Goal: Task Accomplishment & Management: Use online tool/utility

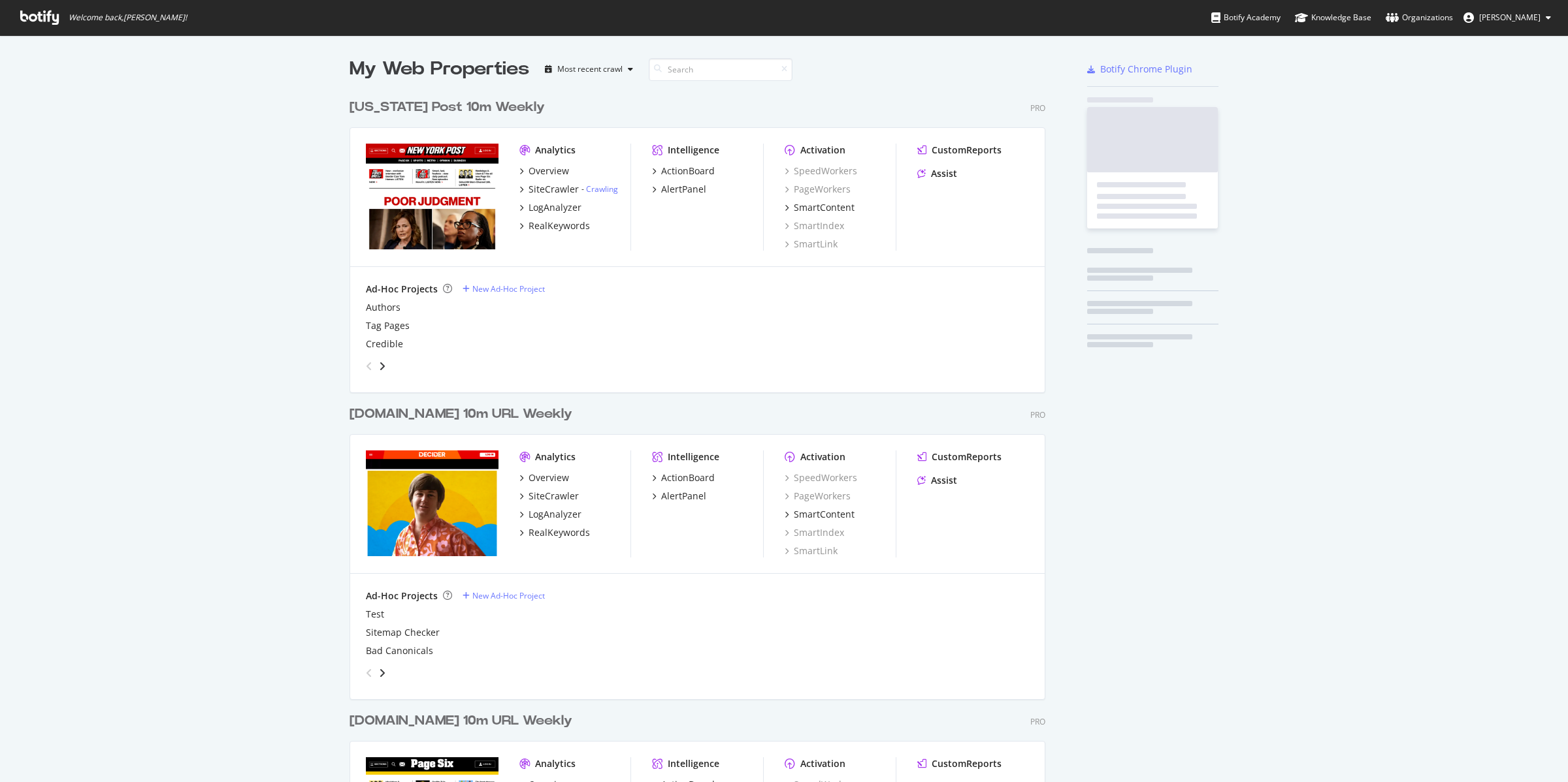
scroll to position [1552, 694]
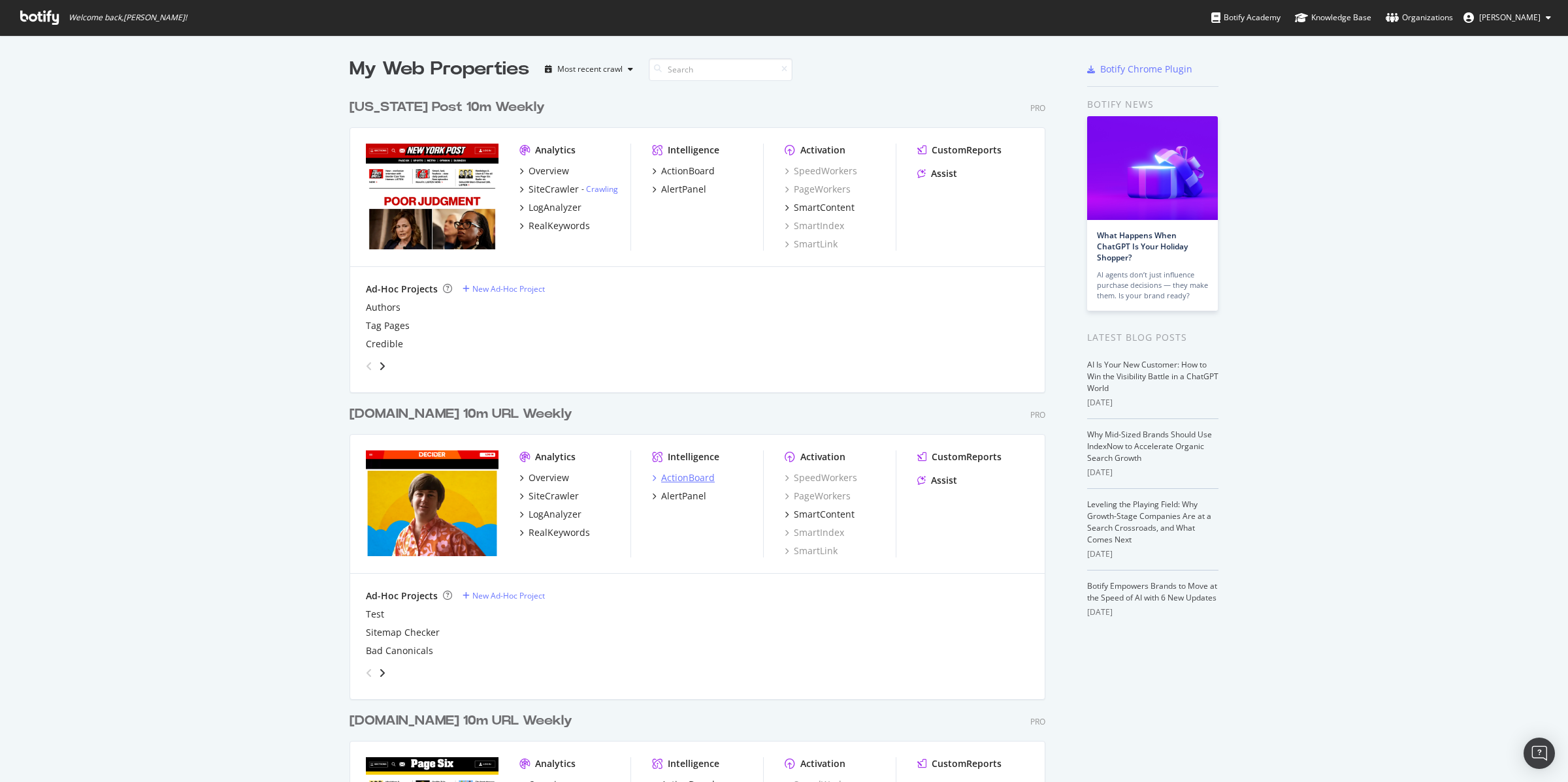
click at [679, 480] on div "ActionBoard" at bounding box center [688, 478] width 54 height 13
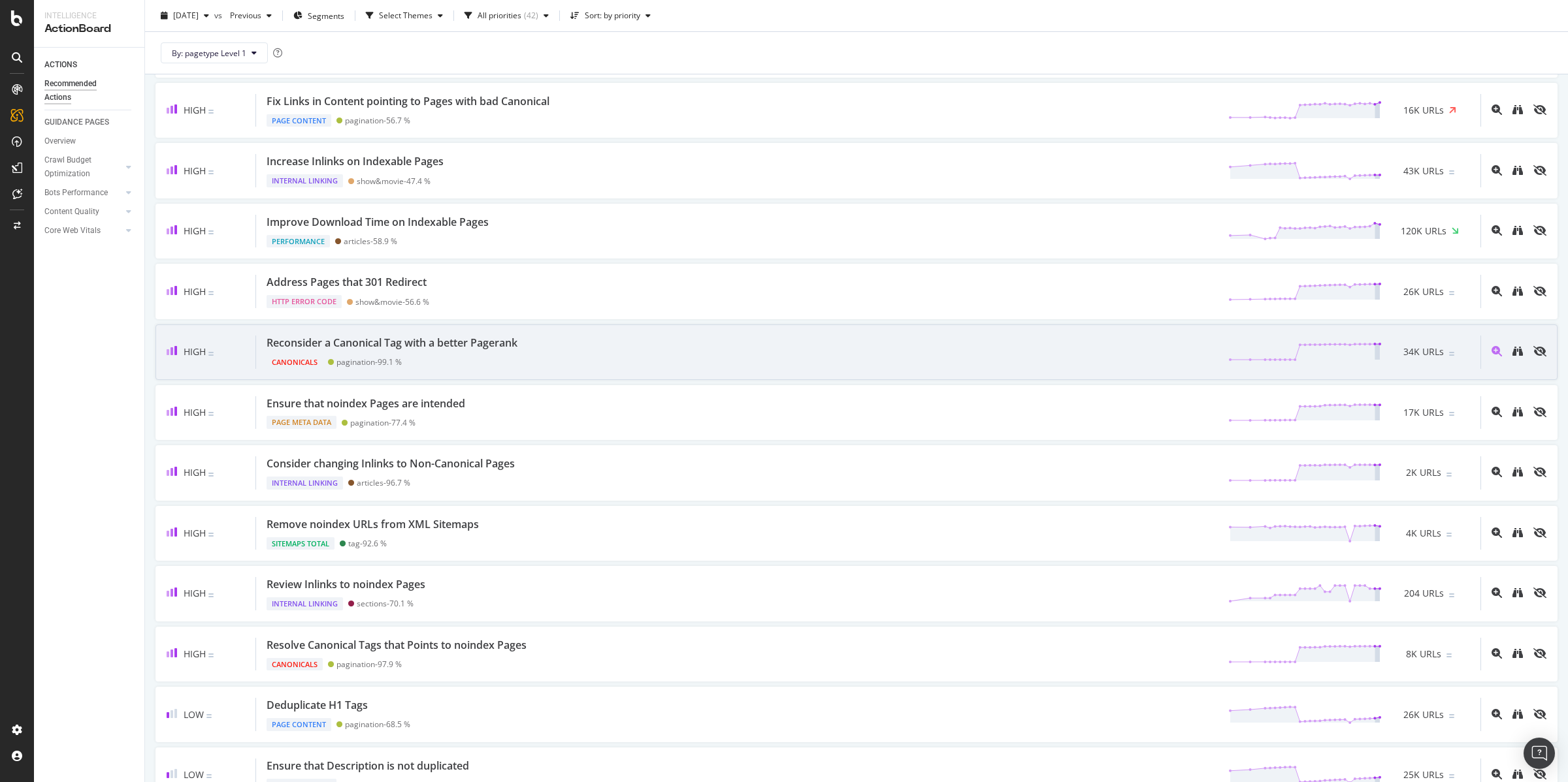
scroll to position [226, 0]
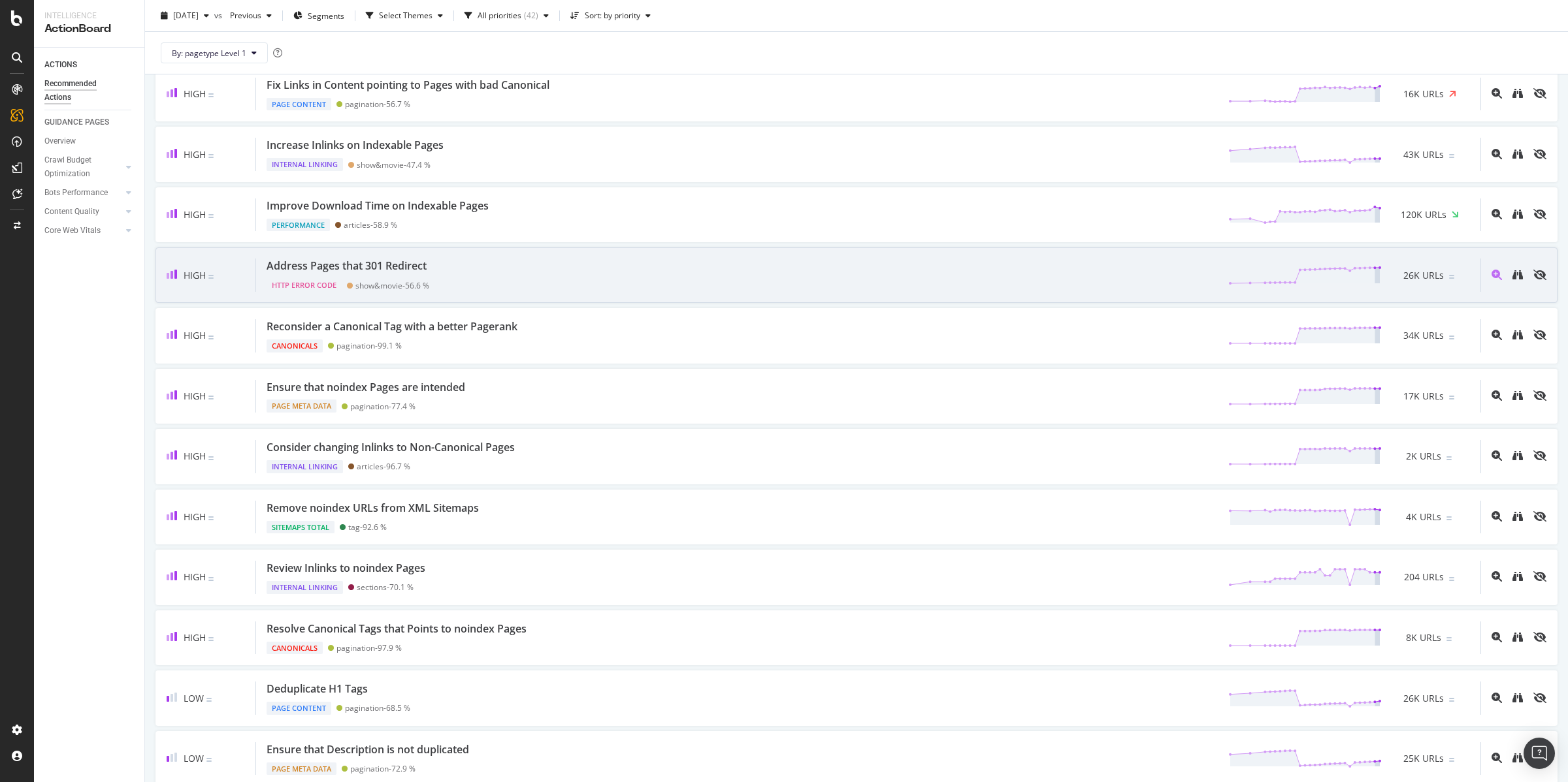
click at [372, 268] on div "Address Pages that 301 Redirect" at bounding box center [346, 266] width 160 height 15
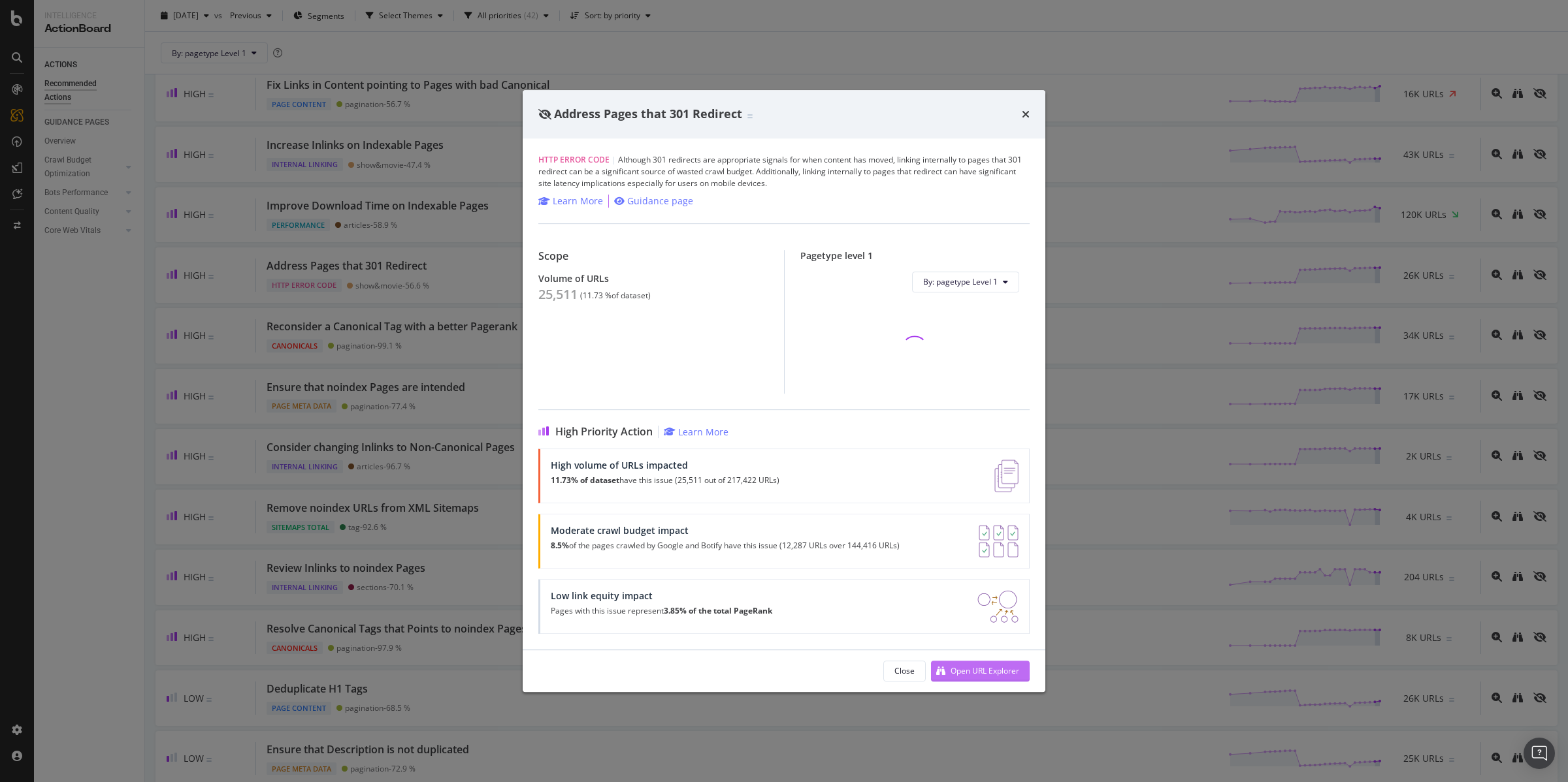
click at [984, 672] on div "Open URL Explorer" at bounding box center [985, 671] width 69 height 11
